Goal: Information Seeking & Learning: Learn about a topic

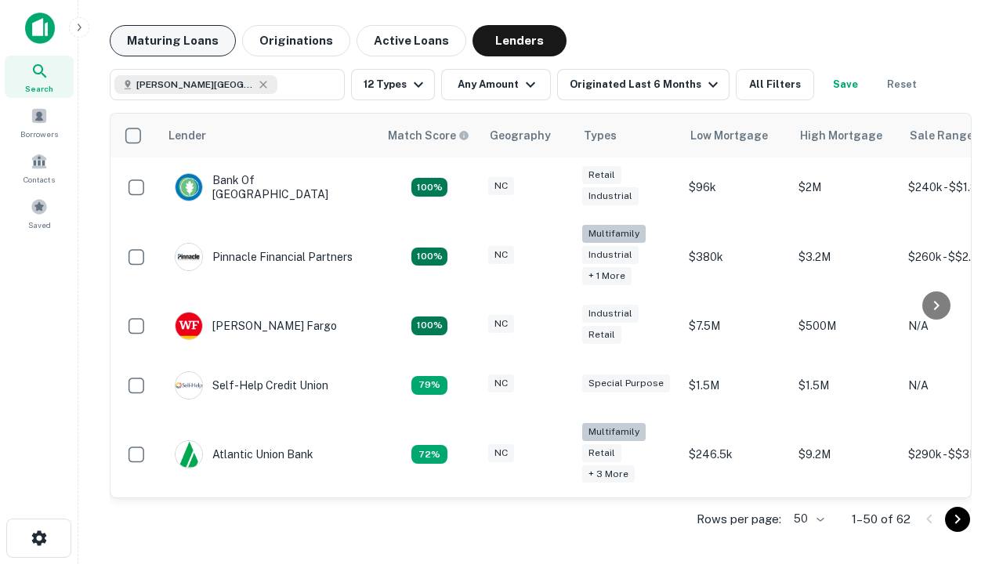
click at [172, 41] on button "Maturing Loans" at bounding box center [173, 40] width 126 height 31
